Goal: Navigation & Orientation: Find specific page/section

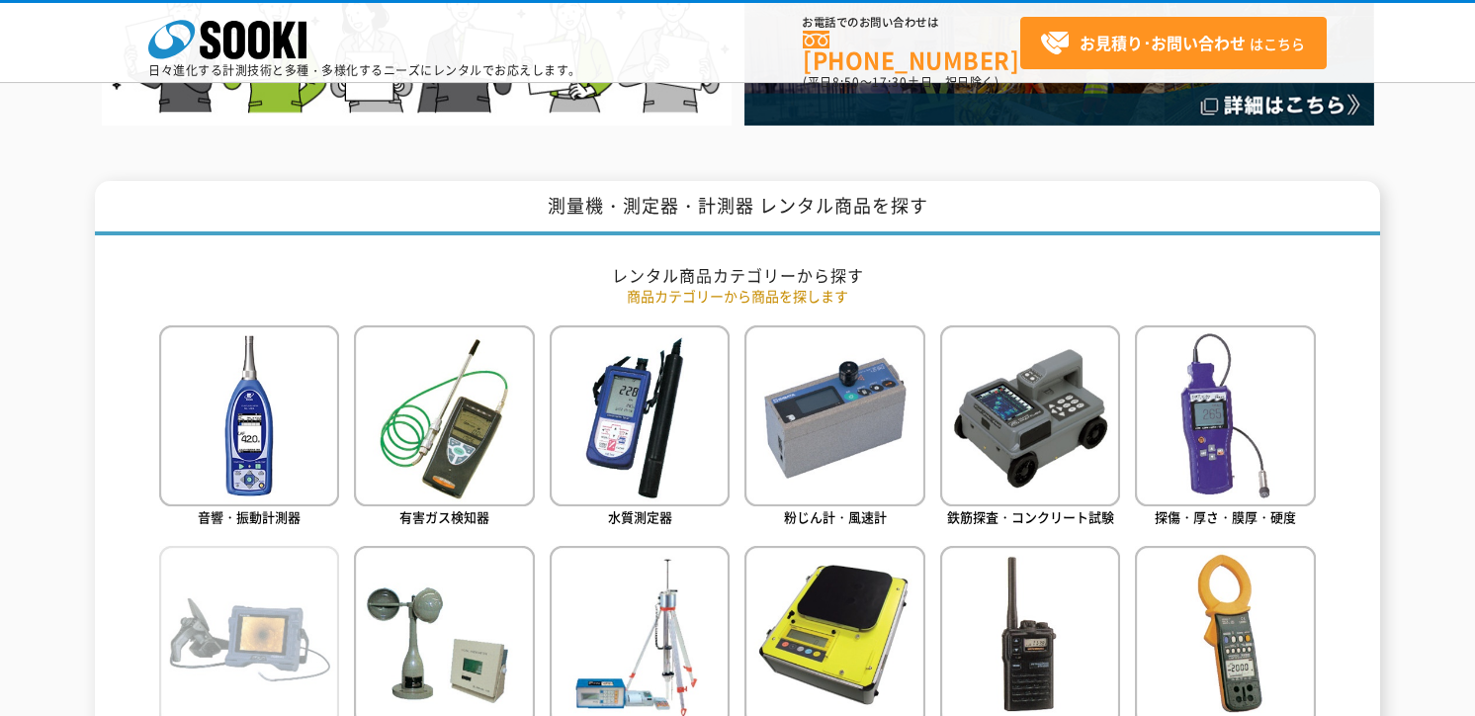
scroll to position [791, 0]
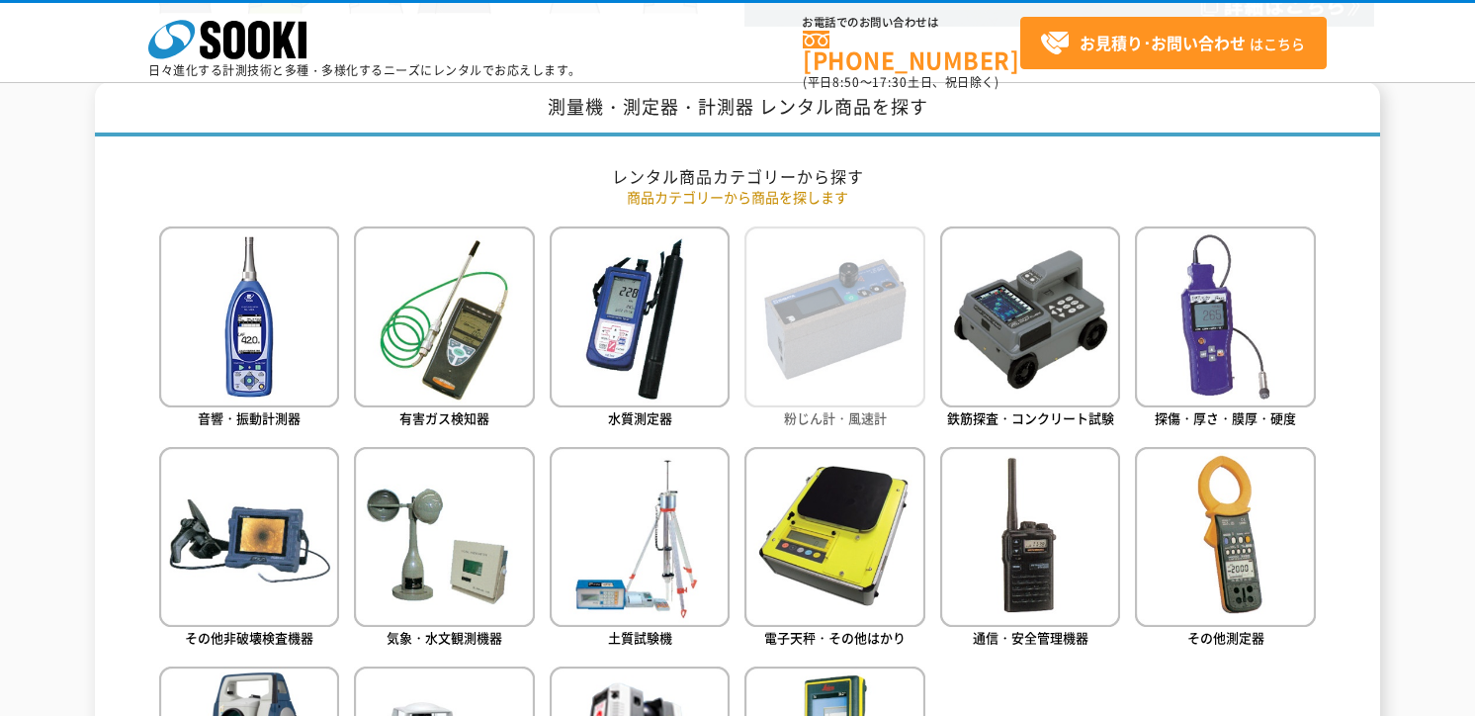
click at [818, 334] on img at bounding box center [834, 316] width 180 height 180
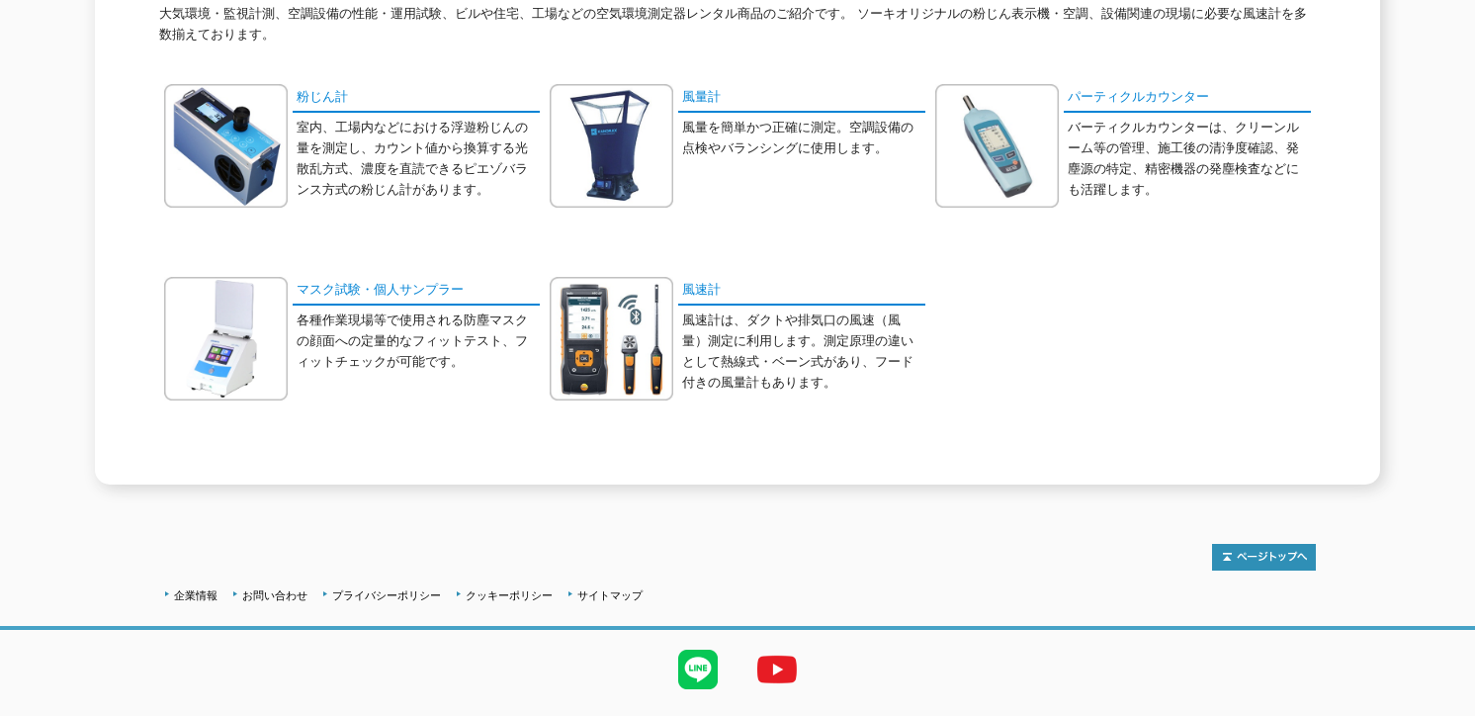
scroll to position [376, 0]
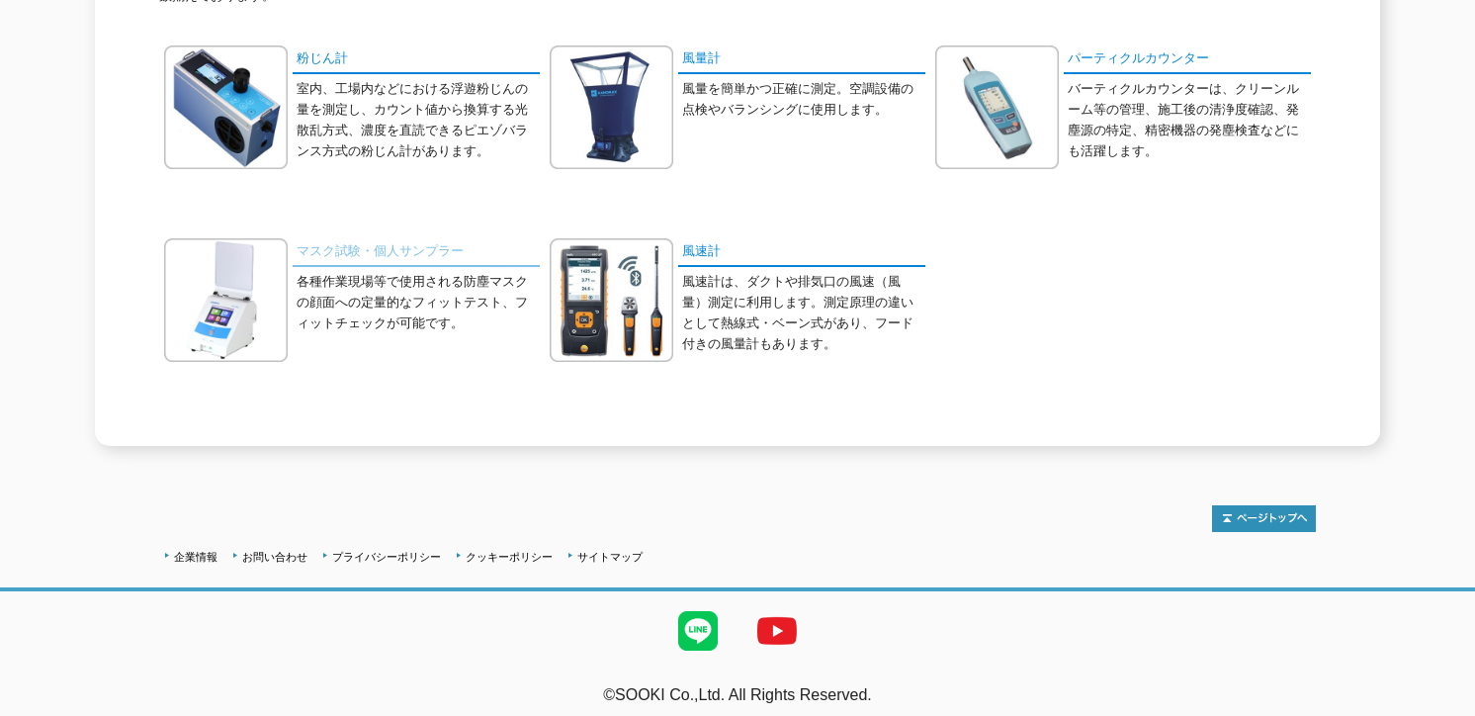
click at [390, 244] on link "マスク試験・個人サンプラー" at bounding box center [416, 252] width 247 height 29
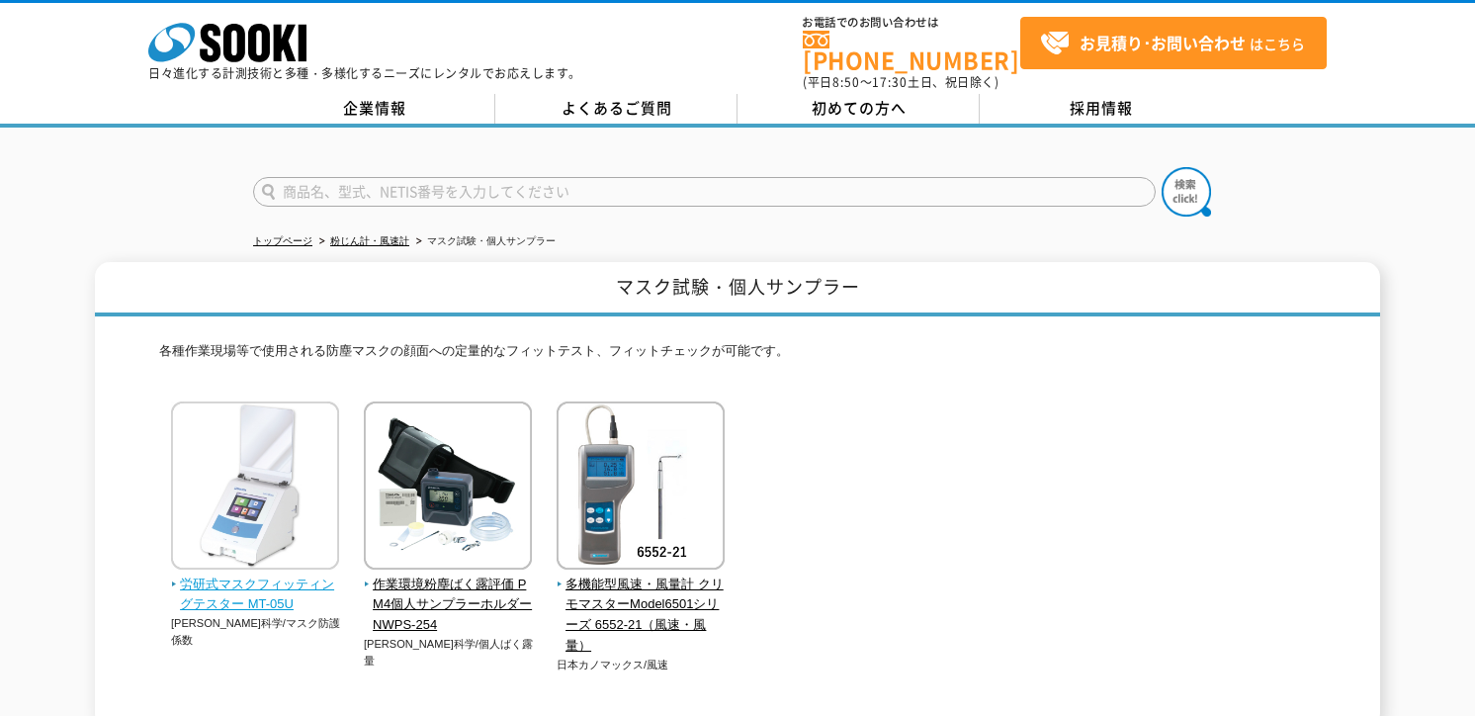
click at [240, 503] on img at bounding box center [255, 487] width 168 height 173
